Goal: Task Accomplishment & Management: Manage account settings

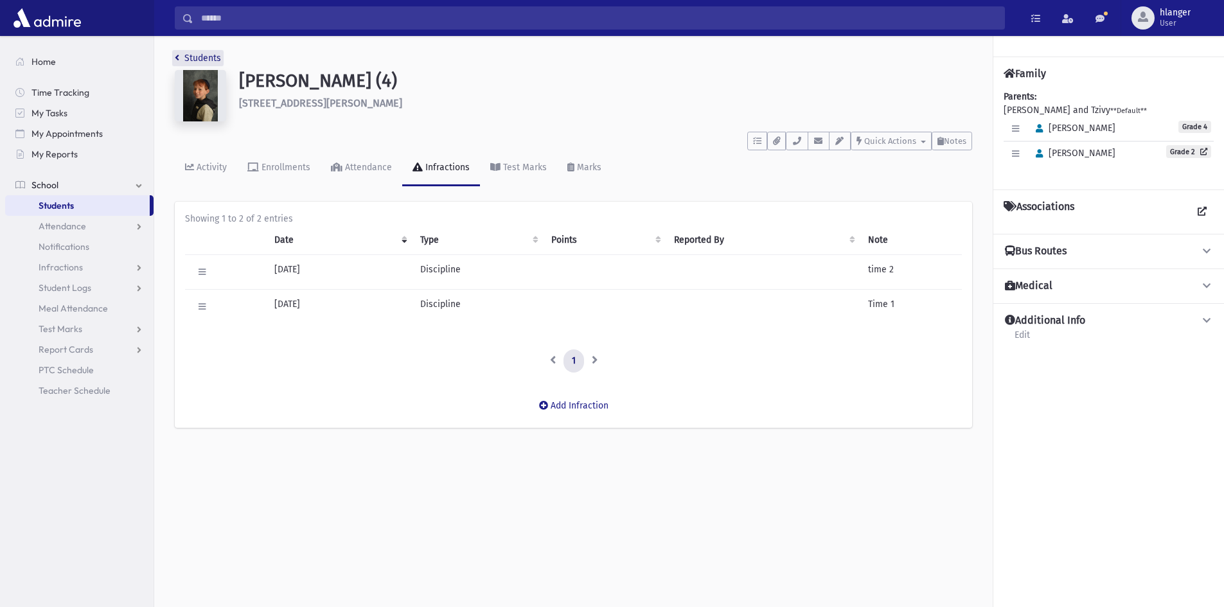
click at [196, 56] on link "Students" at bounding box center [198, 58] width 46 height 11
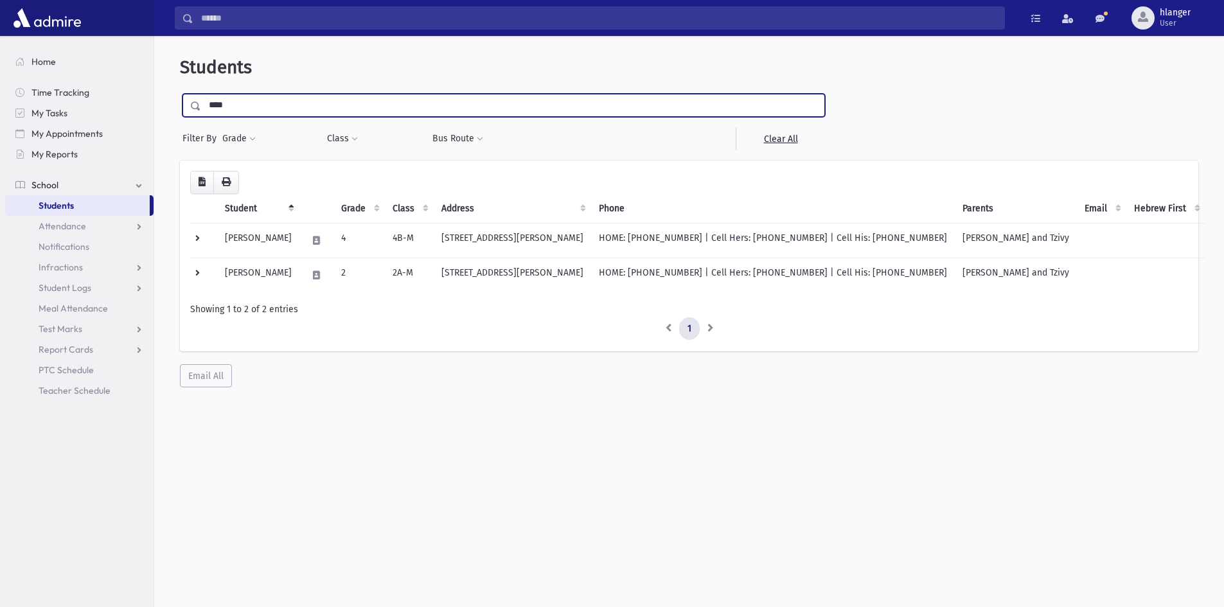
drag, startPoint x: 257, startPoint y: 114, endPoint x: 0, endPoint y: 112, distance: 257.0
click at [0, 123] on div "Search Results Students" at bounding box center [612, 320] width 1224 height 641
type input "******"
click at [180, 94] on input "submit" at bounding box center [198, 102] width 36 height 17
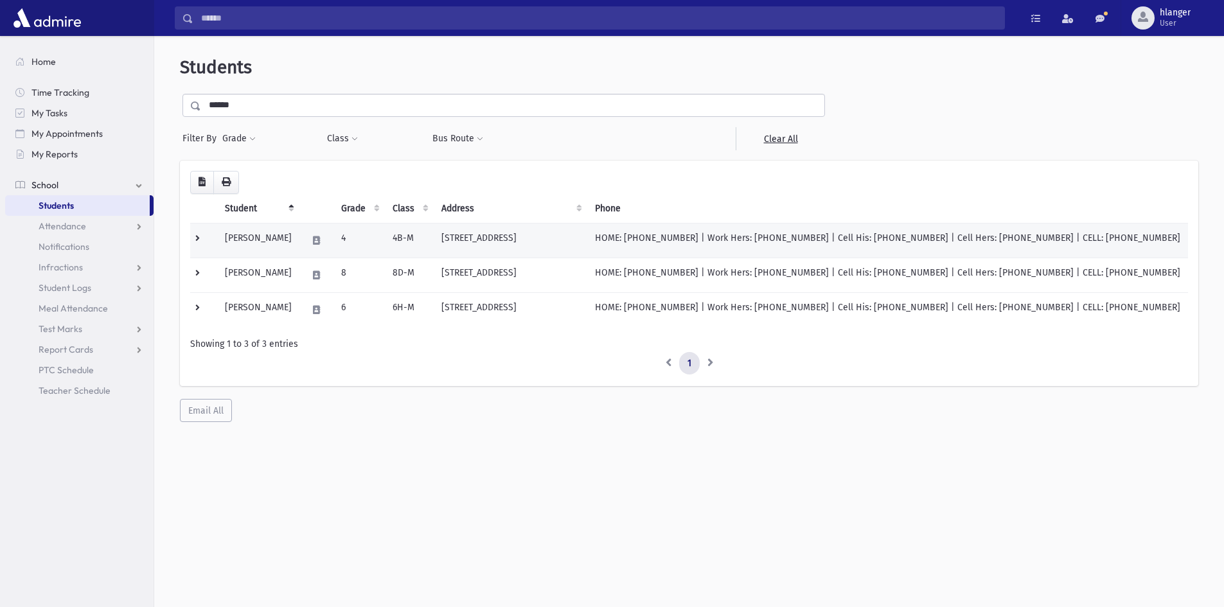
click at [249, 235] on td "[PERSON_NAME]" at bounding box center [258, 240] width 82 height 35
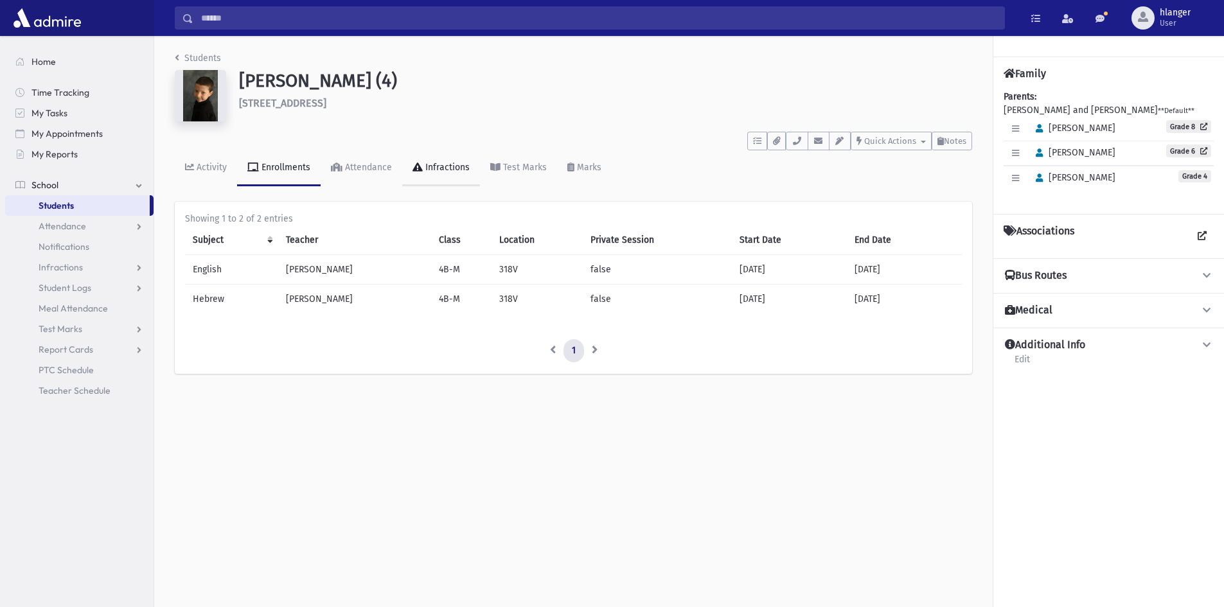
click at [465, 174] on link "Infractions" at bounding box center [441, 168] width 78 height 36
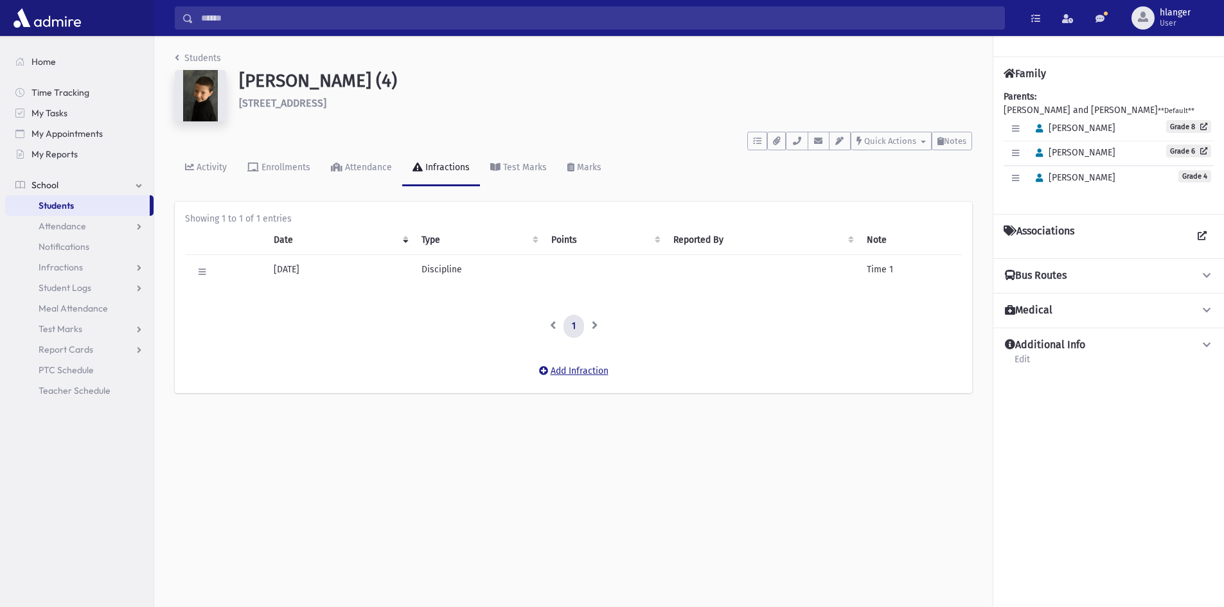
click at [610, 371] on button "Add Infraction" at bounding box center [574, 371] width 86 height 23
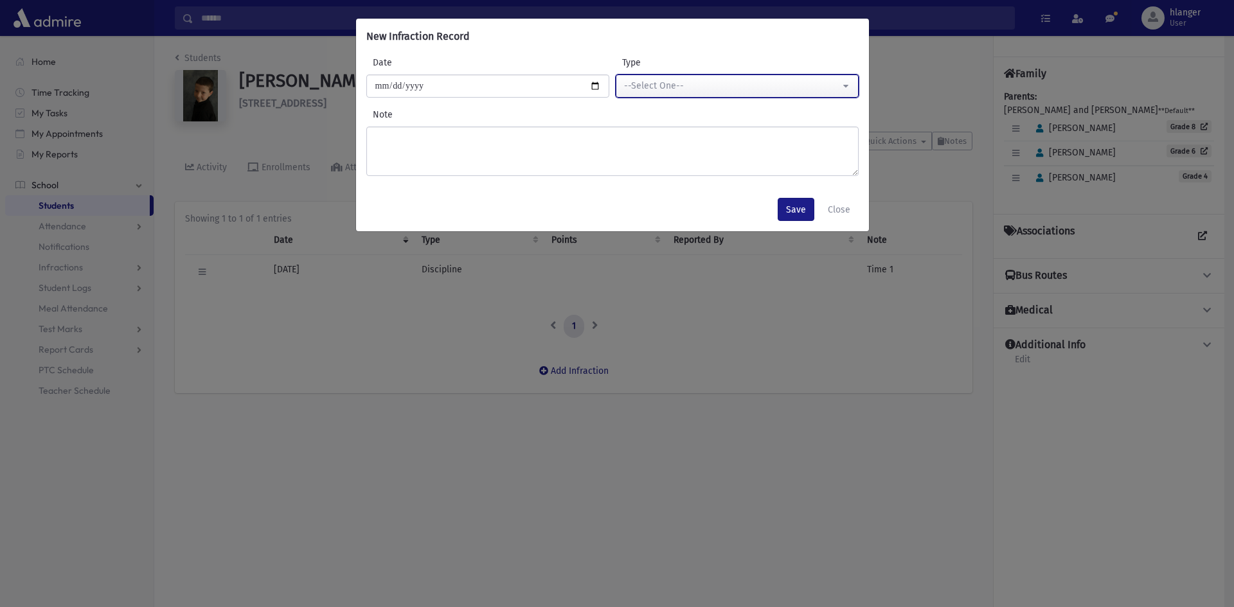
click at [725, 93] on div "--Select One--" at bounding box center [732, 86] width 216 height 14
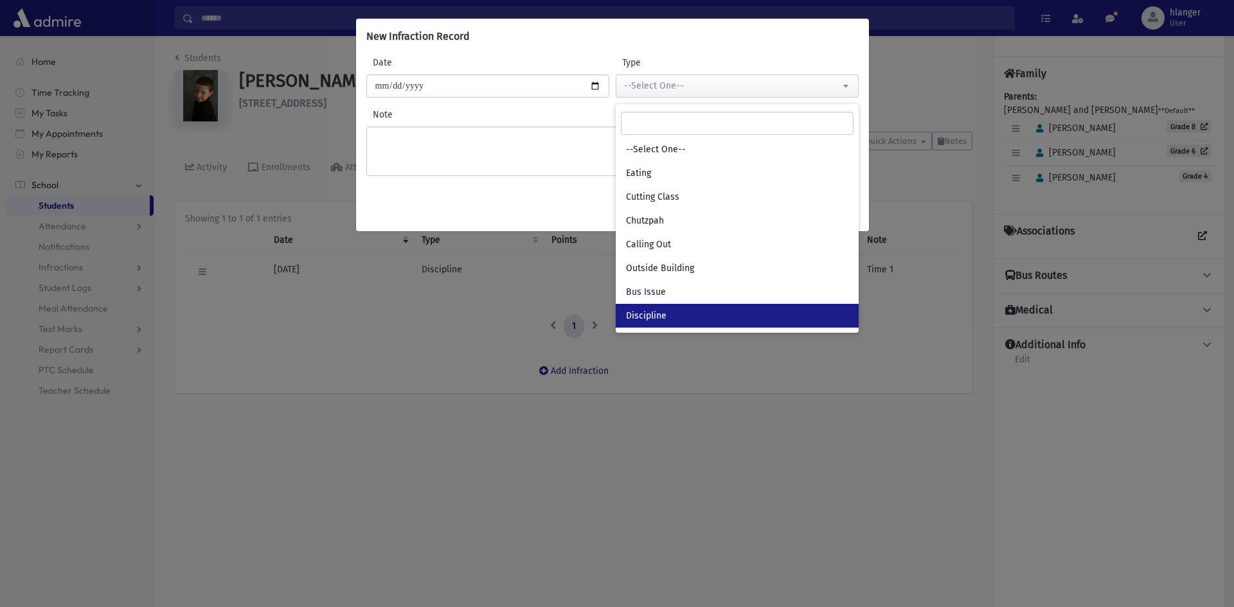
drag, startPoint x: 742, startPoint y: 321, endPoint x: 638, endPoint y: 274, distance: 113.3
click at [736, 316] on link "Discipline" at bounding box center [737, 316] width 243 height 24
select select "*"
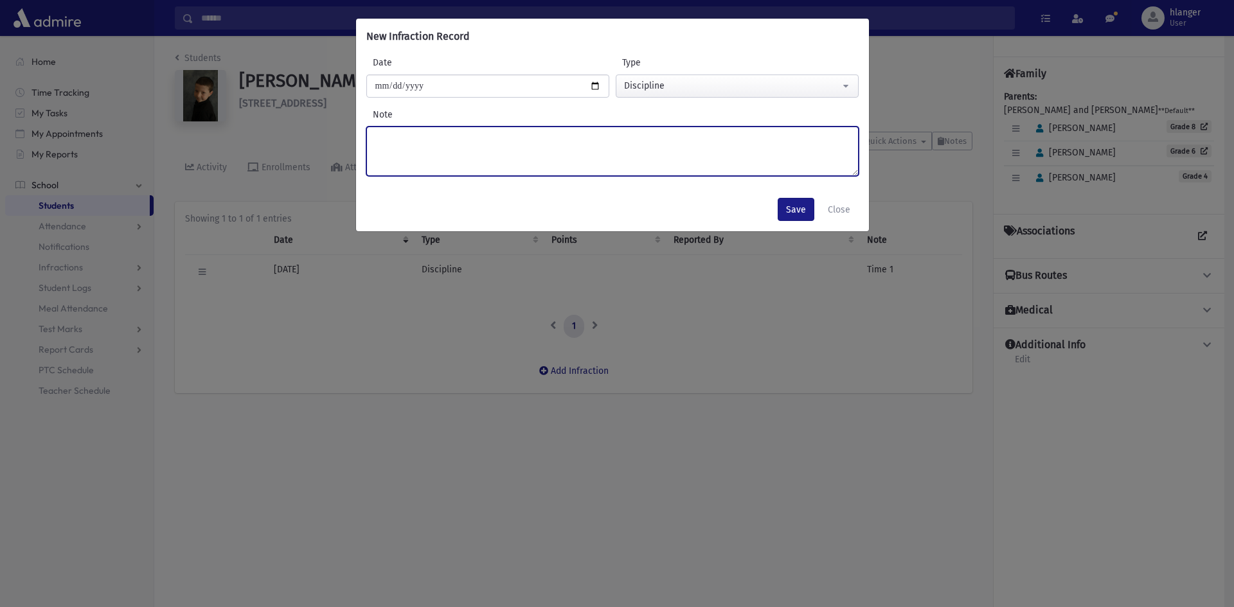
click at [409, 130] on textarea "Note" at bounding box center [612, 151] width 492 height 49
type textarea "******"
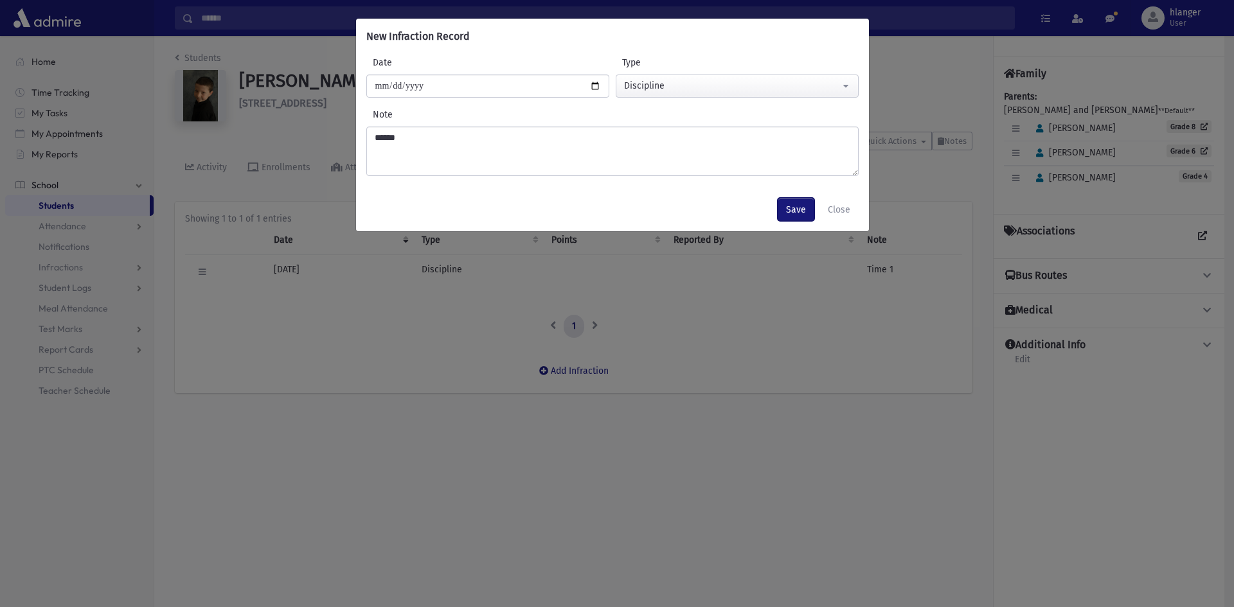
click at [808, 215] on button "Save" at bounding box center [796, 209] width 37 height 23
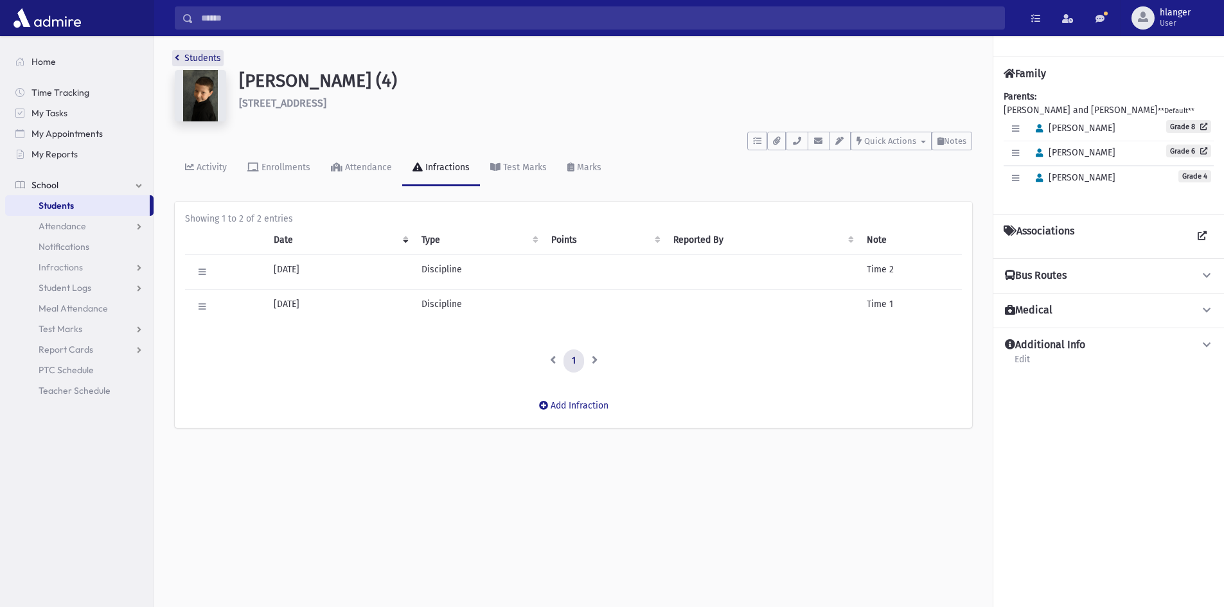
drag, startPoint x: 200, startPoint y: 54, endPoint x: 193, endPoint y: 56, distance: 6.7
click at [199, 54] on link "Students" at bounding box center [198, 58] width 46 height 11
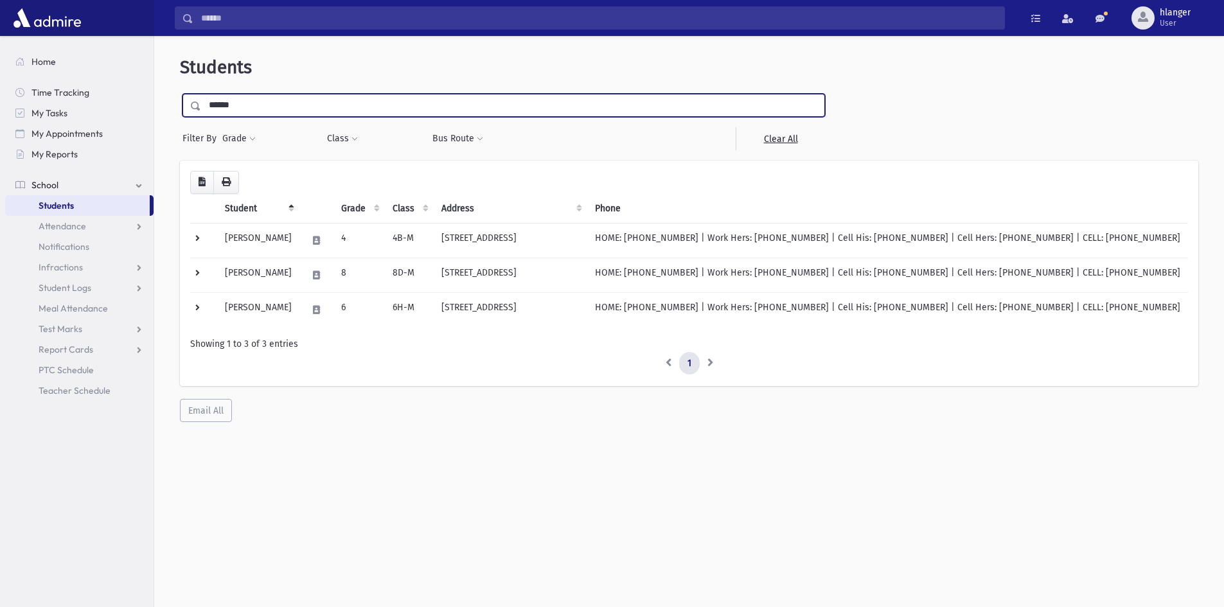
drag, startPoint x: 260, startPoint y: 109, endPoint x: 190, endPoint y: 108, distance: 70.0
click at [190, 108] on div "******" at bounding box center [503, 105] width 643 height 23
type input "****"
click at [180, 94] on input "submit" at bounding box center [198, 102] width 36 height 17
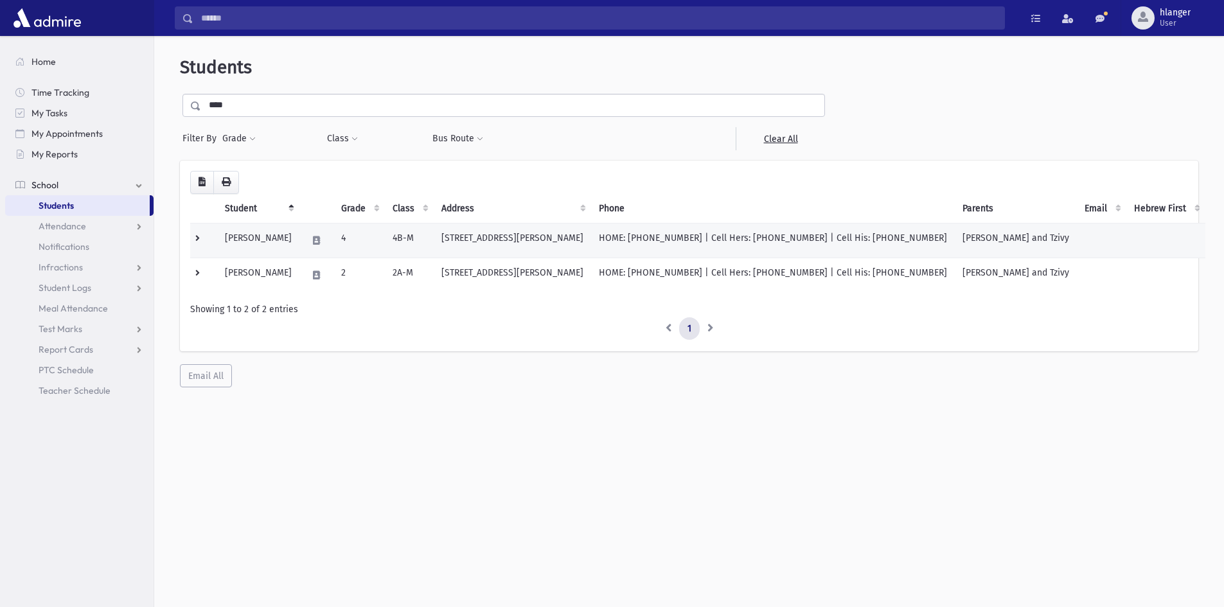
click at [280, 246] on td "Szmidt, Mordechai S" at bounding box center [258, 240] width 82 height 35
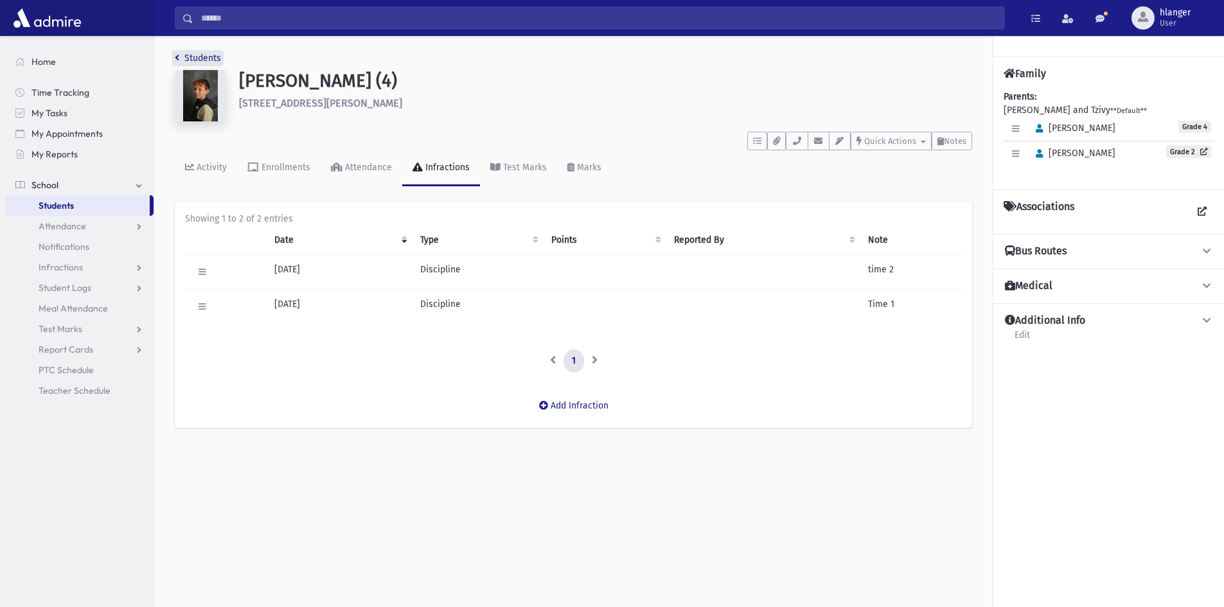
click at [189, 55] on link "Students" at bounding box center [198, 58] width 46 height 11
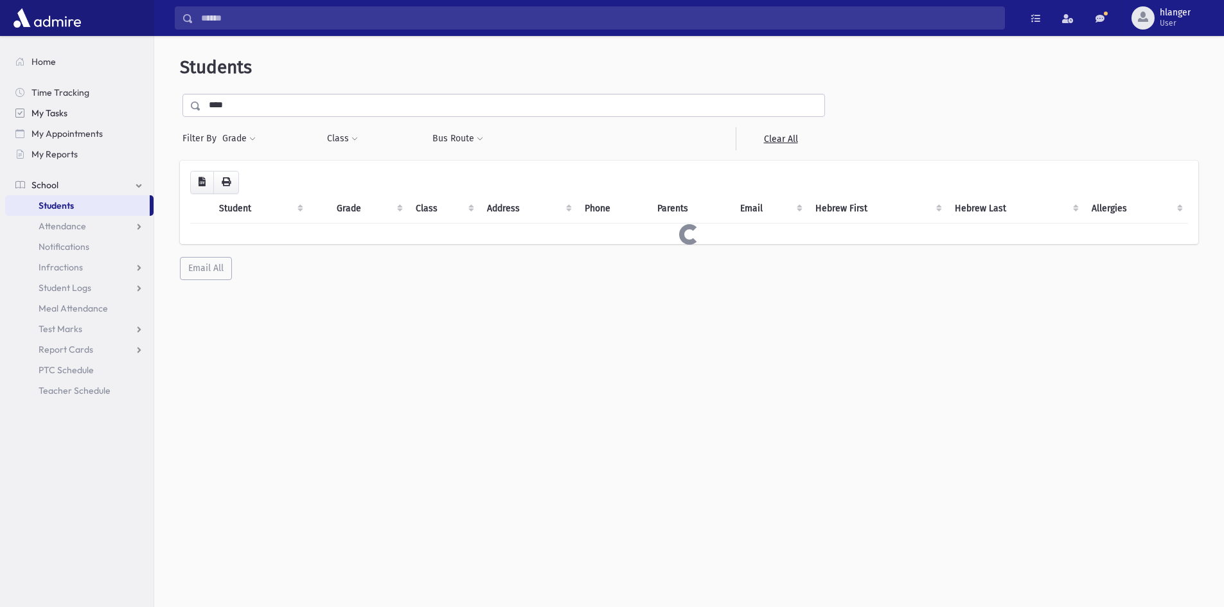
drag, startPoint x: 249, startPoint y: 104, endPoint x: 102, endPoint y: 103, distance: 146.5
click at [102, 103] on div "Search Results Students" at bounding box center [612, 320] width 1224 height 641
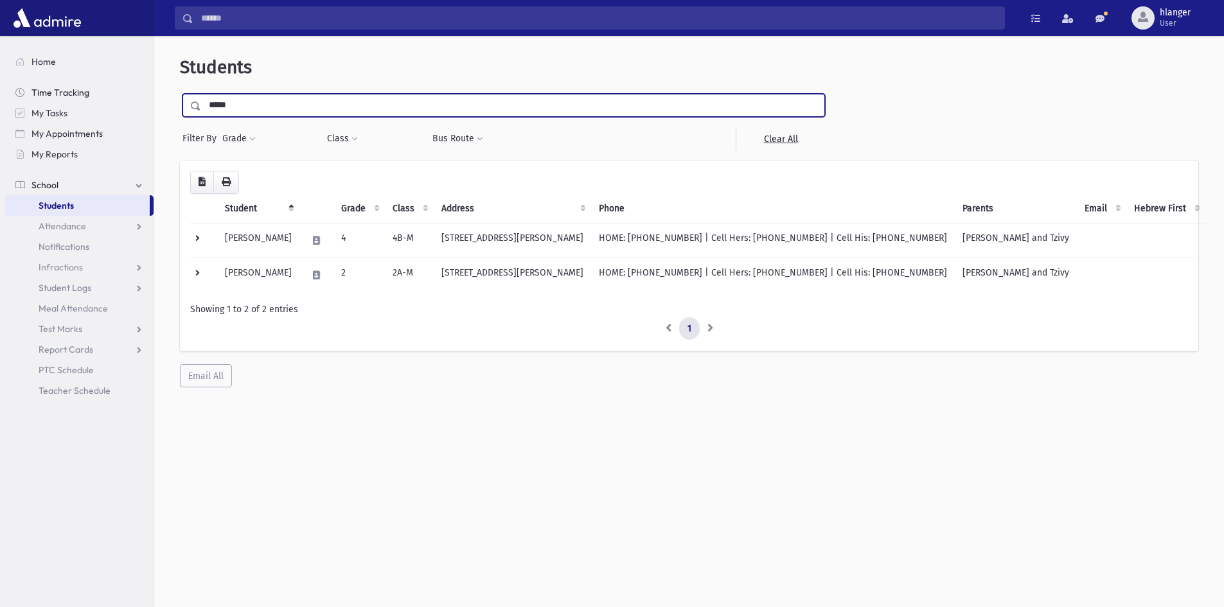
type input "*****"
click at [180, 94] on input "submit" at bounding box center [198, 102] width 36 height 17
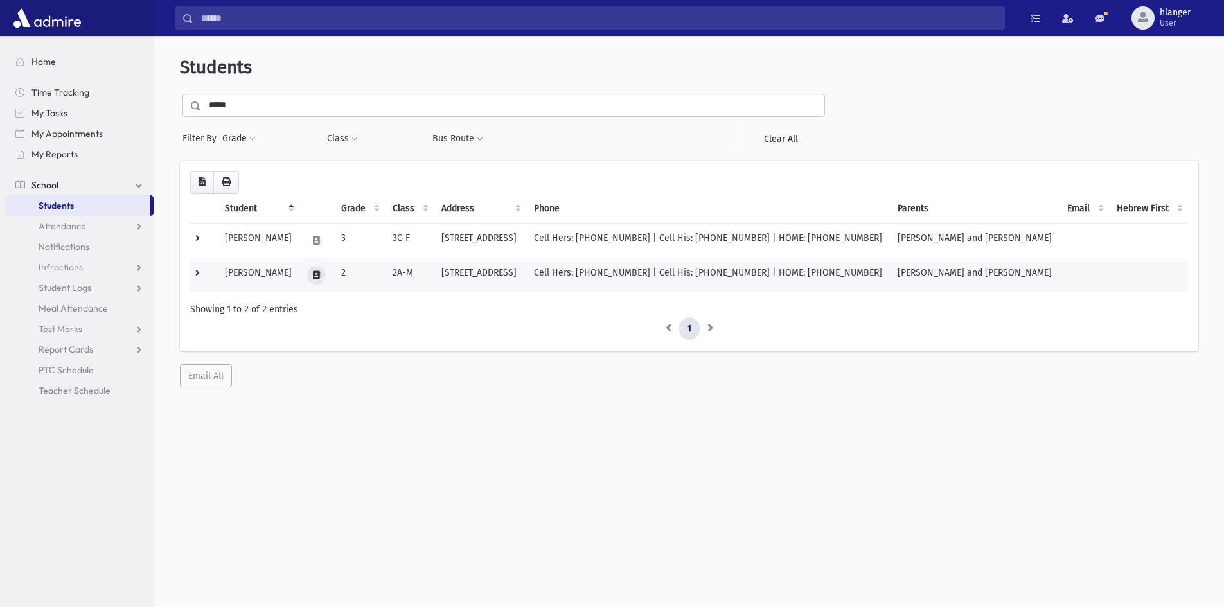
click at [320, 278] on icon at bounding box center [316, 275] width 7 height 8
click at [357, 271] on icon "button" at bounding box center [356, 275] width 10 height 8
